Goal: Transaction & Acquisition: Purchase product/service

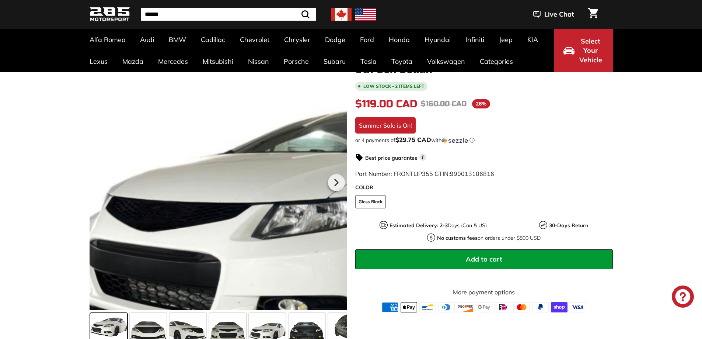
scroll to position [111, 0]
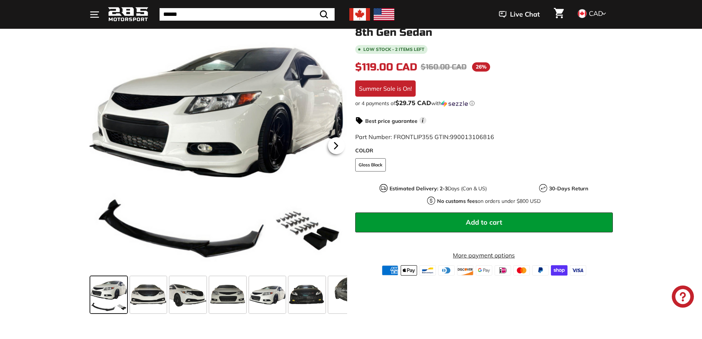
click at [334, 146] on icon at bounding box center [336, 145] width 17 height 17
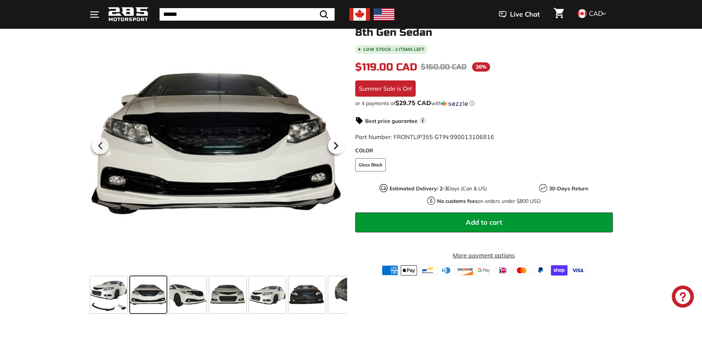
click at [334, 146] on icon at bounding box center [336, 145] width 17 height 17
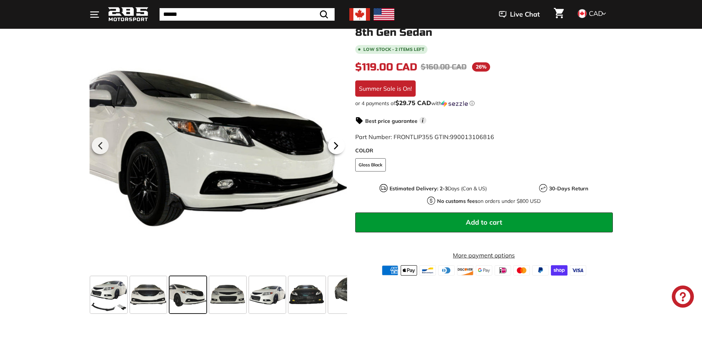
click at [334, 146] on icon at bounding box center [336, 145] width 17 height 17
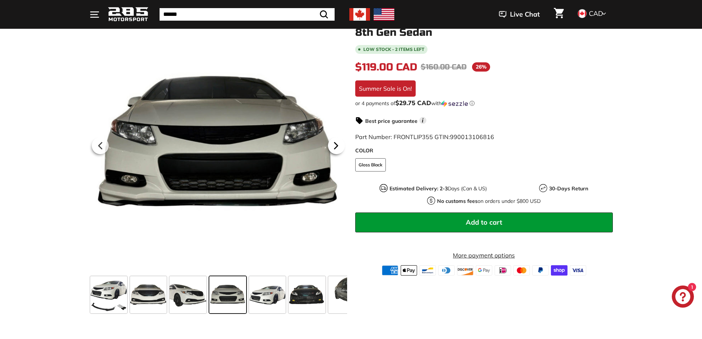
click at [334, 146] on icon at bounding box center [336, 145] width 17 height 17
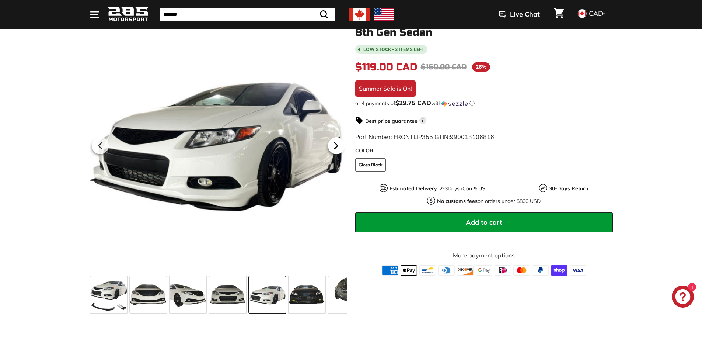
click at [334, 146] on icon at bounding box center [336, 145] width 17 height 17
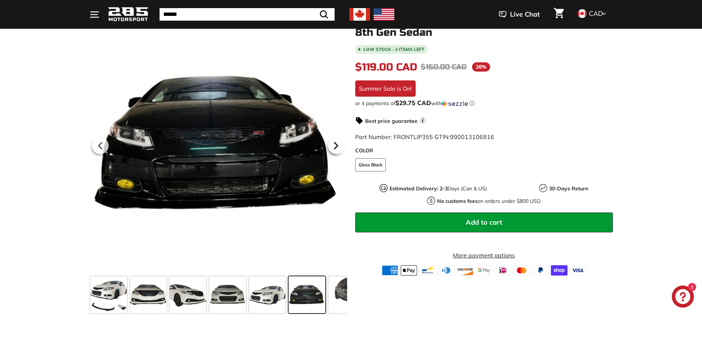
click at [334, 146] on icon at bounding box center [336, 145] width 17 height 17
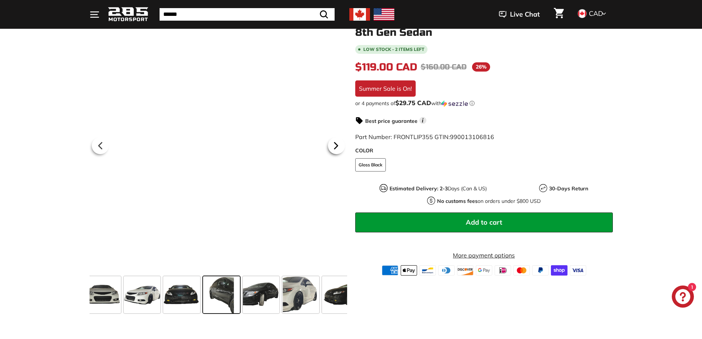
scroll to position [0, 129]
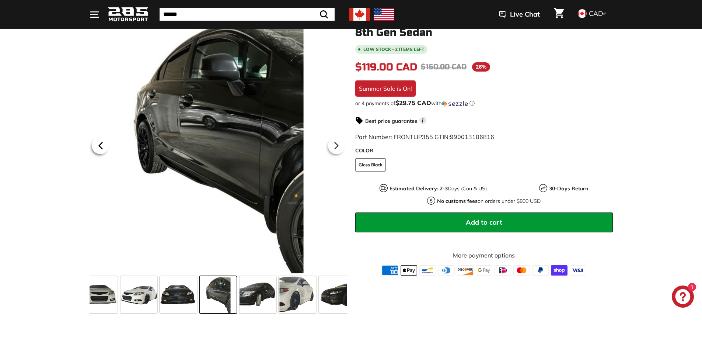
click at [101, 144] on icon at bounding box center [100, 145] width 3 height 6
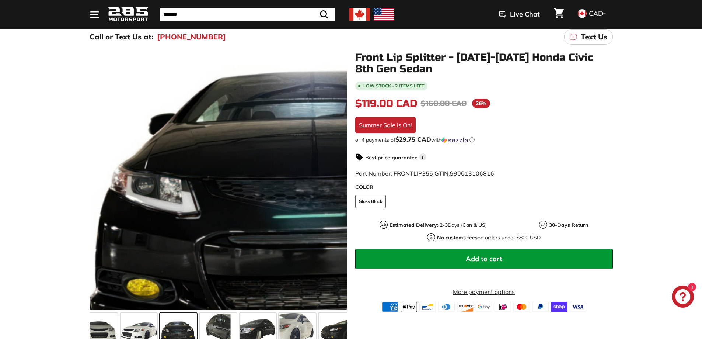
scroll to position [74, 0]
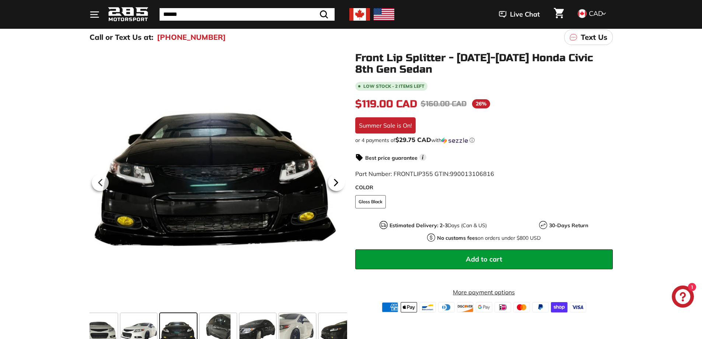
click at [341, 186] on icon at bounding box center [336, 182] width 17 height 17
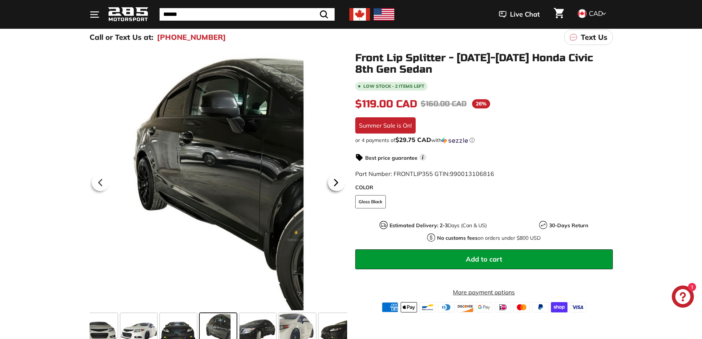
click at [341, 186] on icon at bounding box center [336, 182] width 17 height 17
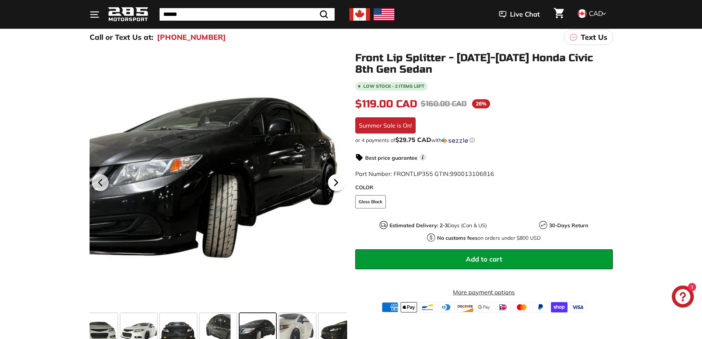
click at [341, 186] on icon at bounding box center [336, 182] width 17 height 17
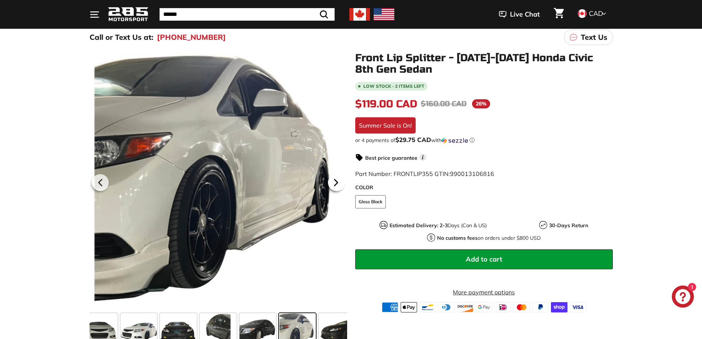
click at [341, 186] on icon at bounding box center [336, 182] width 17 height 17
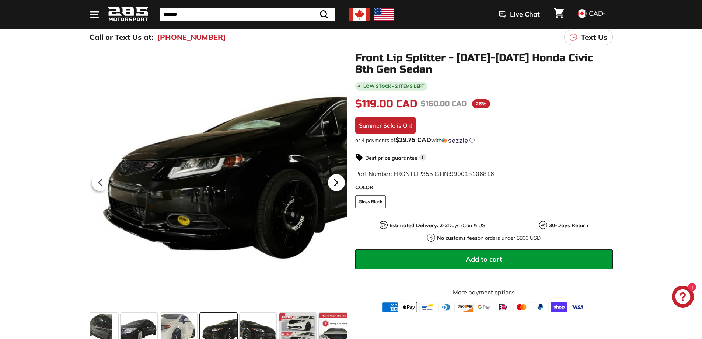
scroll to position [0, 248]
click at [341, 186] on icon at bounding box center [336, 182] width 17 height 17
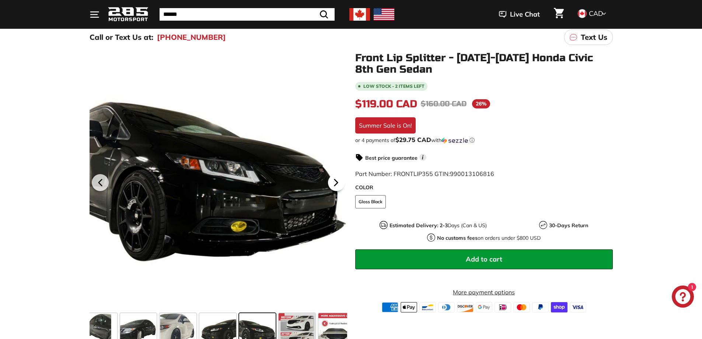
click at [341, 186] on icon at bounding box center [336, 182] width 17 height 17
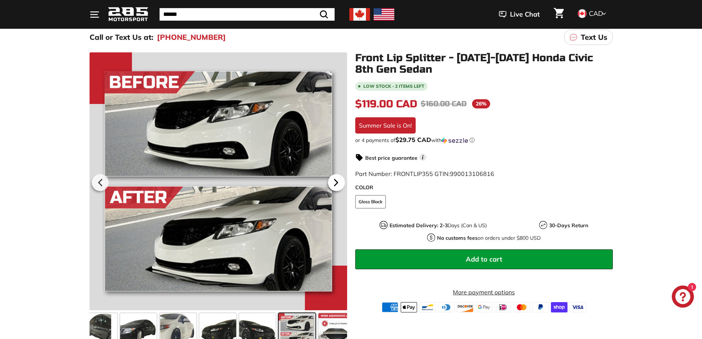
click at [341, 186] on icon at bounding box center [336, 182] width 17 height 17
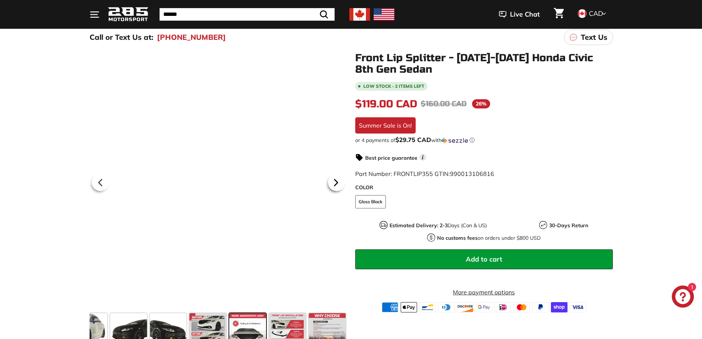
scroll to position [0, 338]
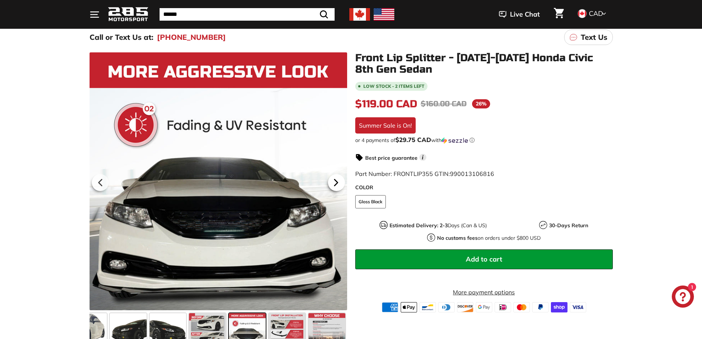
click at [341, 186] on icon at bounding box center [336, 182] width 17 height 17
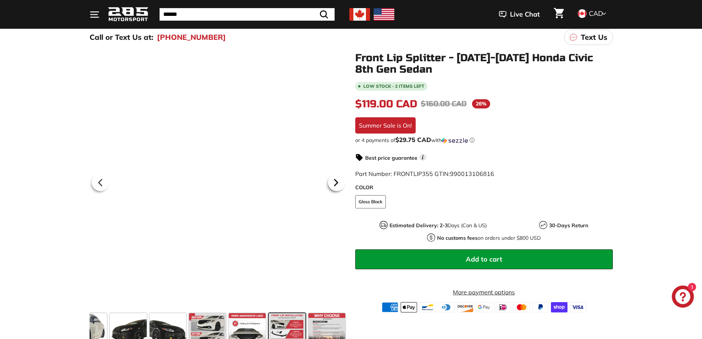
click at [341, 186] on icon at bounding box center [336, 182] width 17 height 17
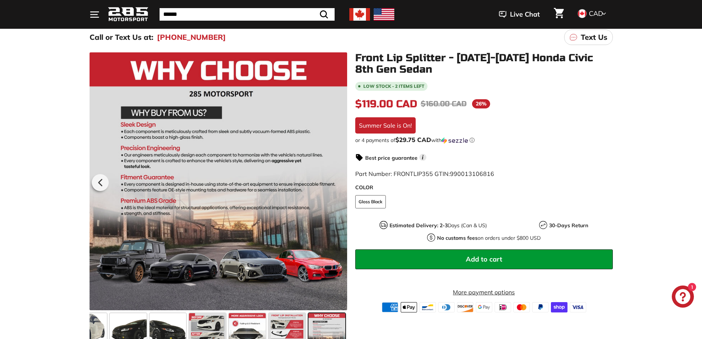
click at [341, 186] on div at bounding box center [219, 181] width 258 height 258
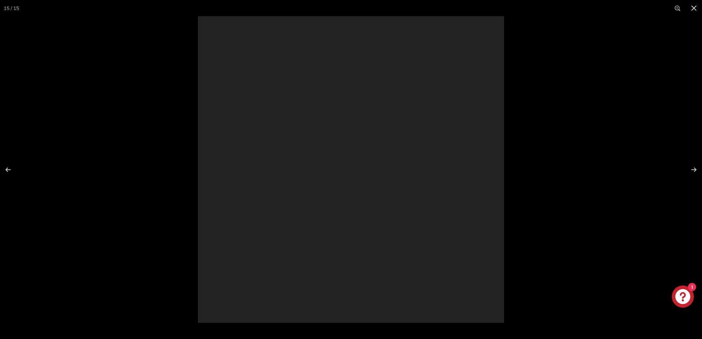
click at [341, 186] on div at bounding box center [351, 169] width 306 height 306
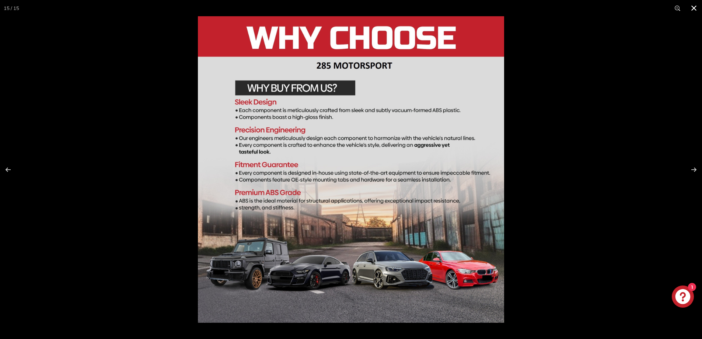
click at [151, 175] on div at bounding box center [351, 169] width 702 height 339
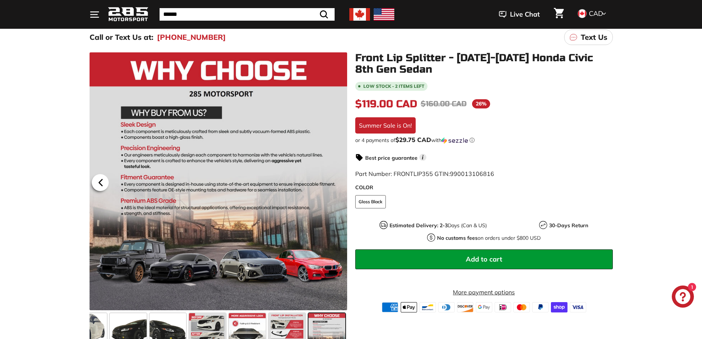
click at [99, 184] on icon at bounding box center [100, 182] width 17 height 17
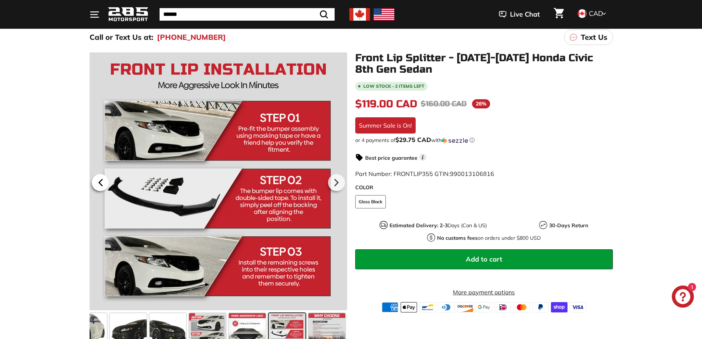
click at [106, 181] on icon at bounding box center [100, 182] width 17 height 17
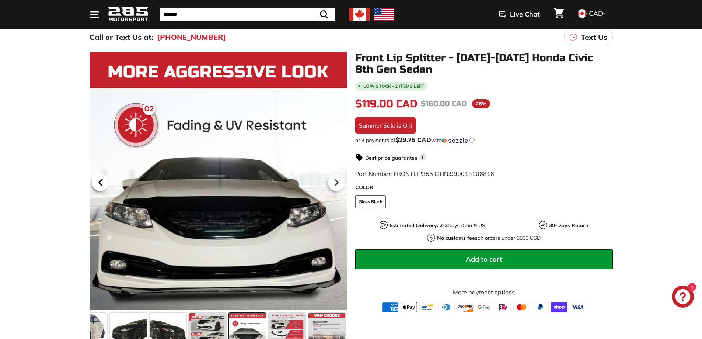
click at [106, 181] on icon at bounding box center [100, 182] width 17 height 17
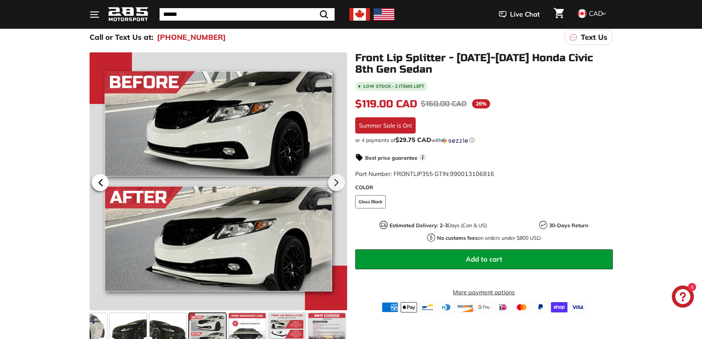
click at [106, 181] on icon at bounding box center [100, 182] width 17 height 17
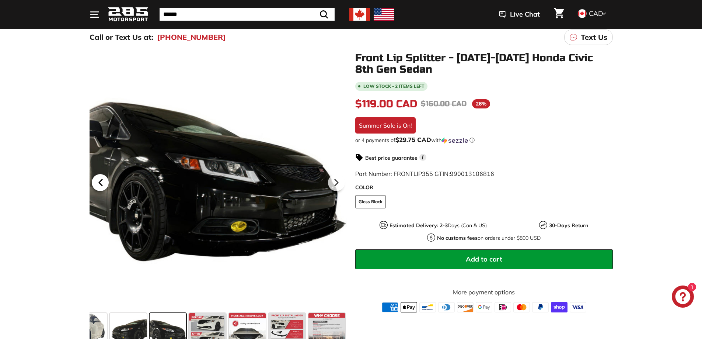
click at [106, 181] on icon at bounding box center [100, 182] width 17 height 17
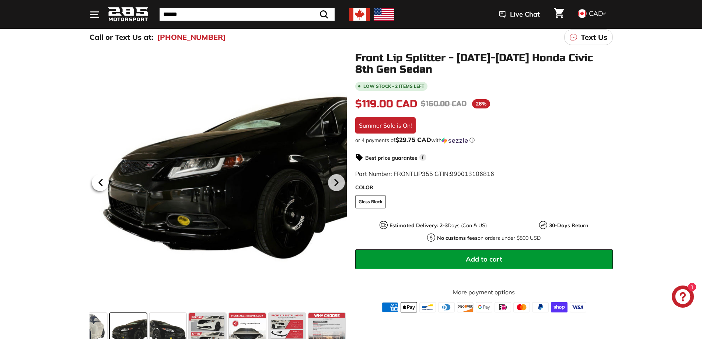
click at [106, 181] on icon at bounding box center [100, 182] width 17 height 17
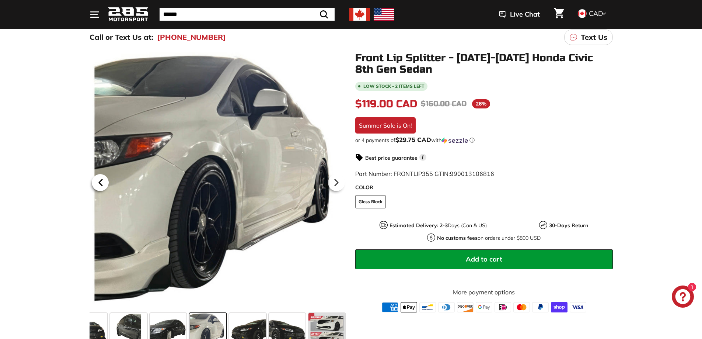
scroll to position [0, 208]
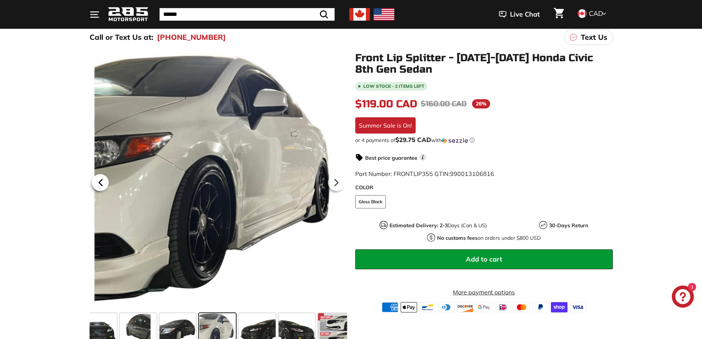
click at [106, 181] on icon at bounding box center [100, 182] width 17 height 17
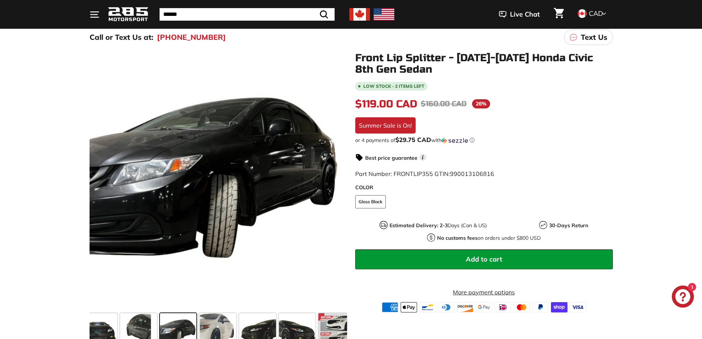
click at [350, 19] on img at bounding box center [359, 14] width 21 height 13
click at [353, 20] on img at bounding box center [359, 14] width 21 height 13
click at [362, 15] on img at bounding box center [359, 14] width 21 height 13
